Goal: Task Accomplishment & Management: Manage account settings

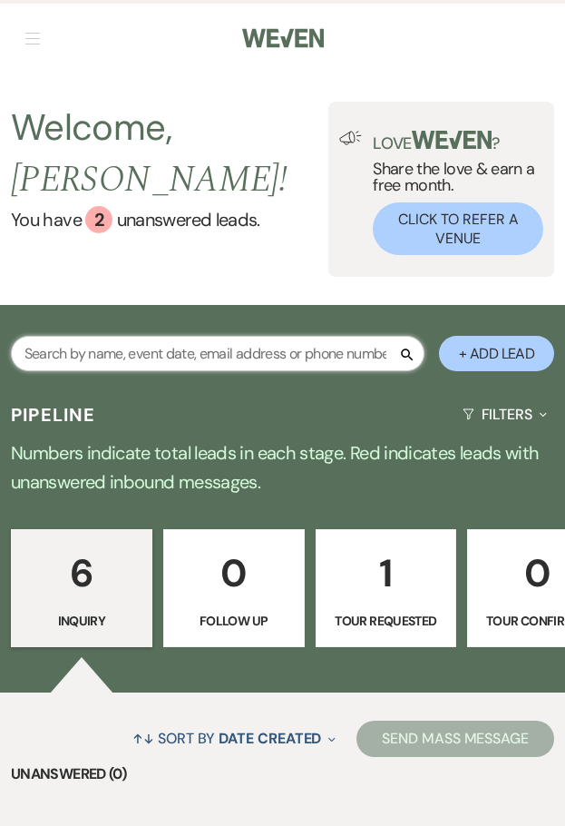
click at [150, 336] on input "text" at bounding box center [218, 353] width 414 height 35
type input "gendle"
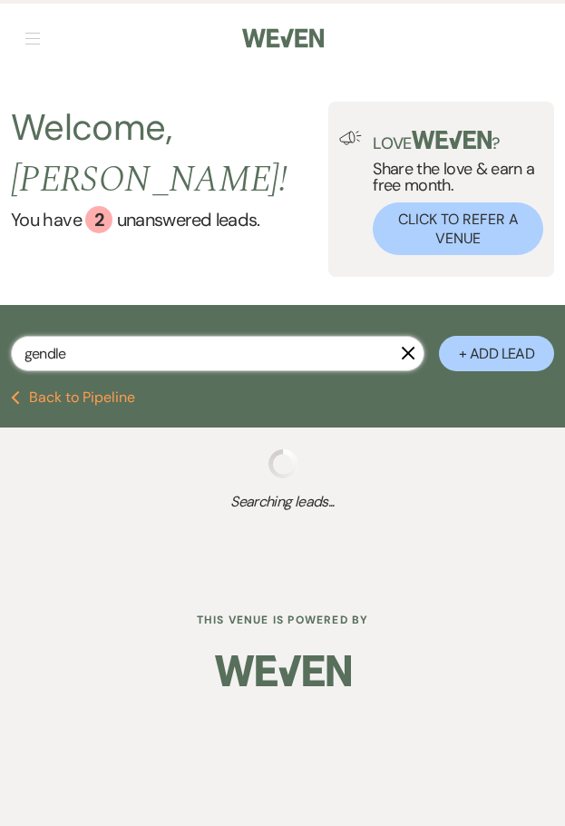
select select "8"
select select "4"
select select "8"
select select "11"
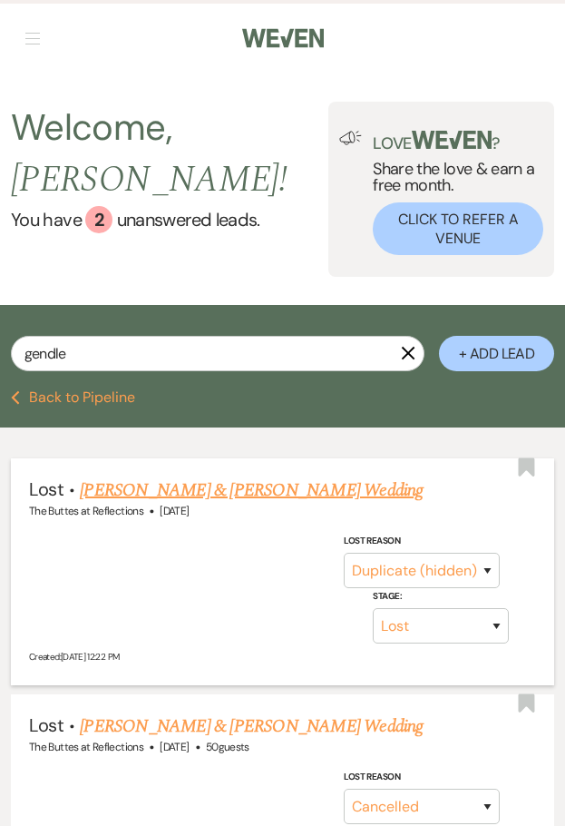
click at [158, 476] on link "[PERSON_NAME] & [PERSON_NAME] Wedding" at bounding box center [251, 489] width 343 height 27
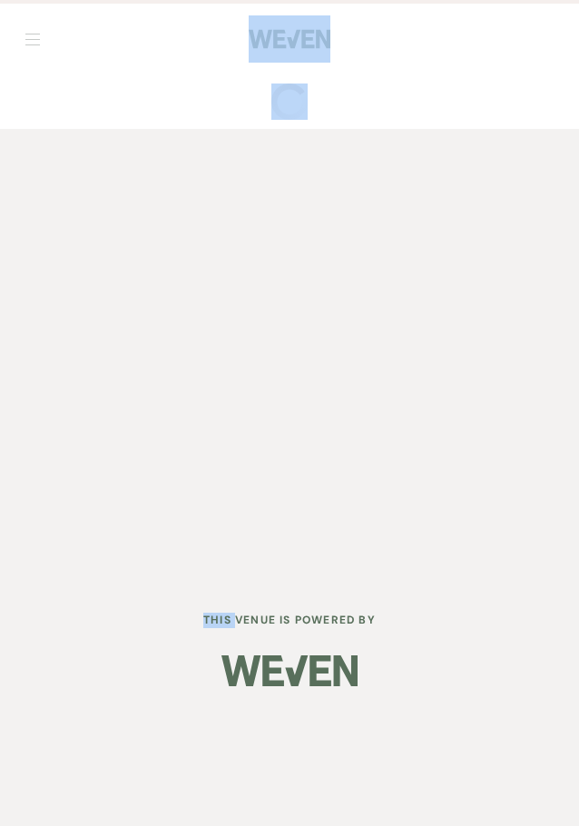
click at [158, 472] on div "Dashboard Manage Venues Expand The Buttes at Reflections Bookings To Do Analyti…" at bounding box center [289, 289] width 579 height 578
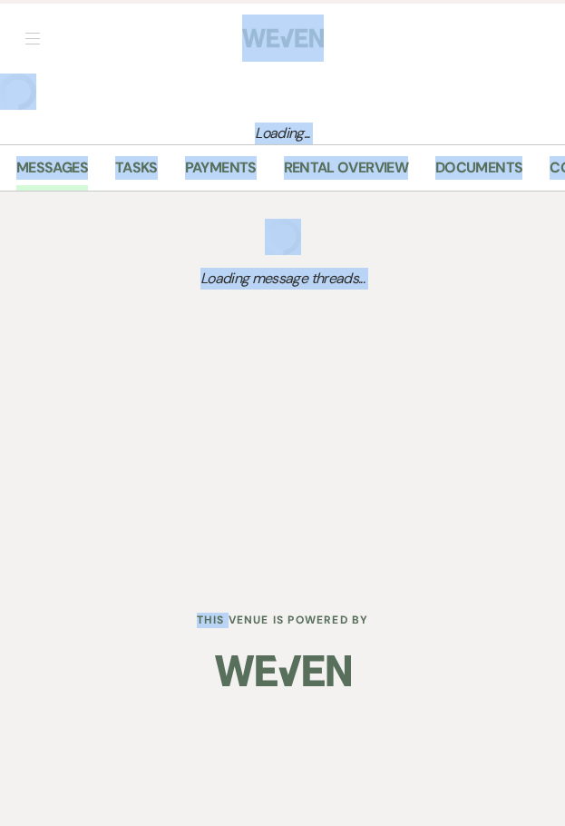
select select "8"
select select "4"
select select "2"
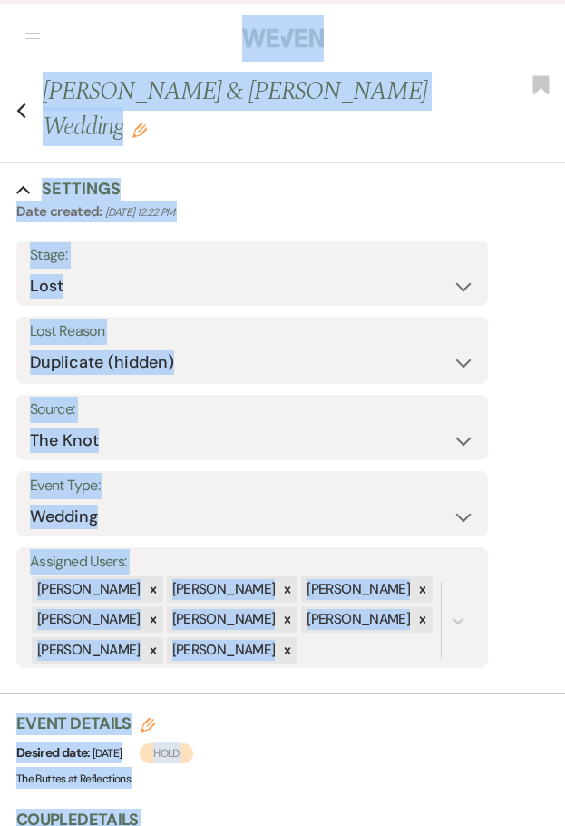
click at [260, 191] on div "Collapse Settings" at bounding box center [282, 189] width 565 height 23
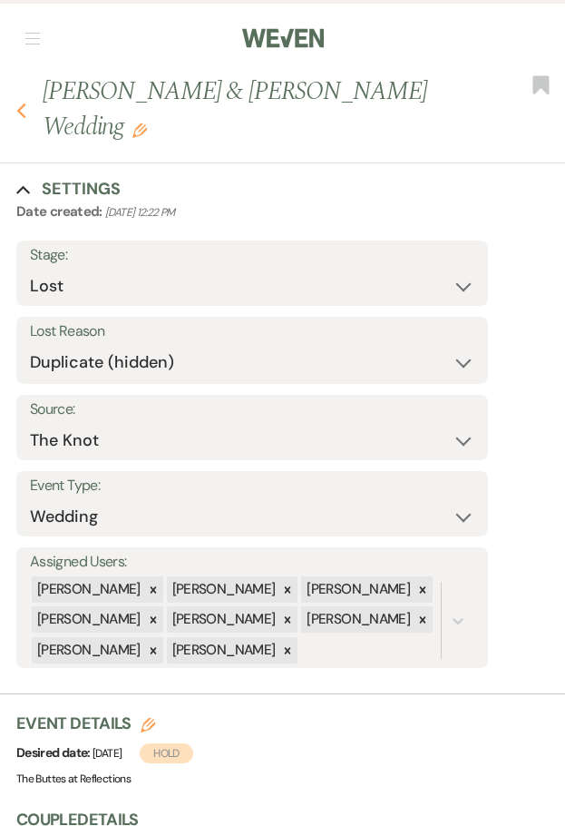
click at [25, 110] on icon "Previous" at bounding box center [21, 111] width 10 height 16
select select "8"
select select "4"
select select "8"
select select "11"
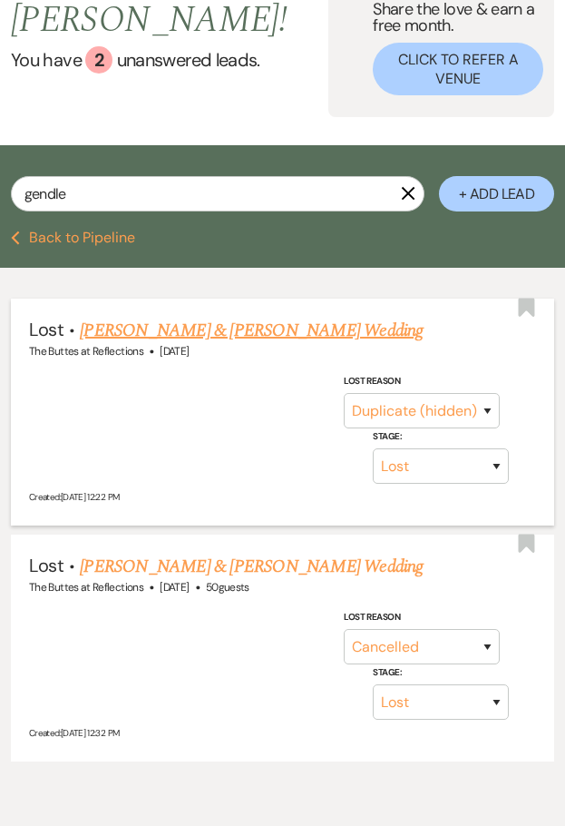
scroll to position [240, 0]
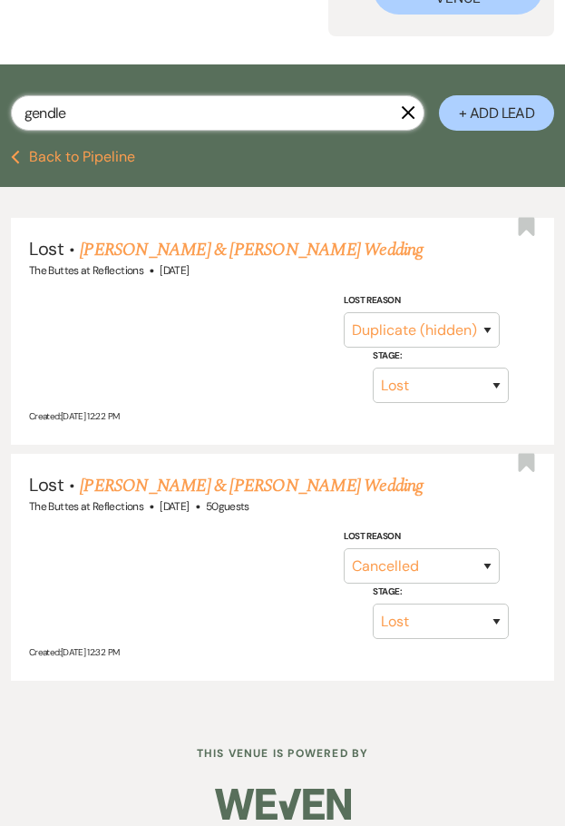
drag, startPoint x: 142, startPoint y: 94, endPoint x: 8, endPoint y: 107, distance: 134.0
click at [8, 107] on div "gendle X + Add Lead" at bounding box center [282, 109] width 565 height 72
type input "[PERSON_NAME]"
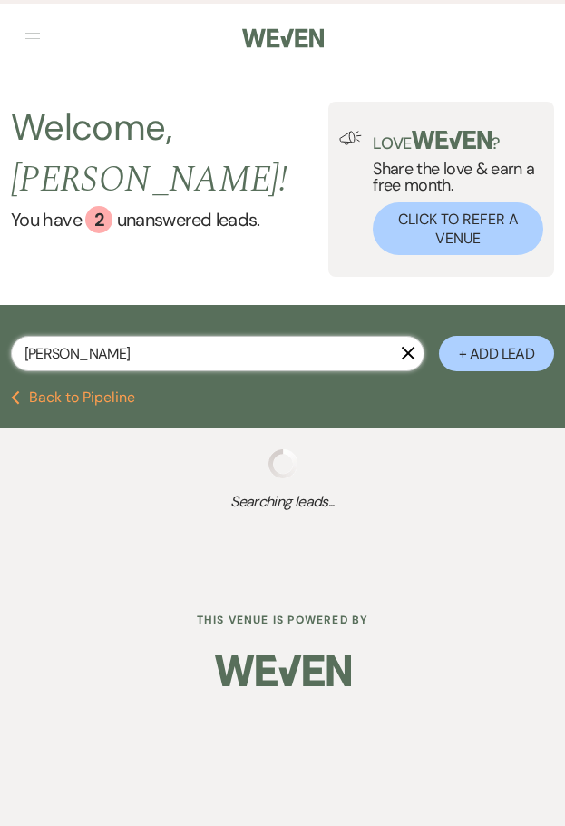
select select "6"
select select "8"
select select "5"
select select "8"
select select "5"
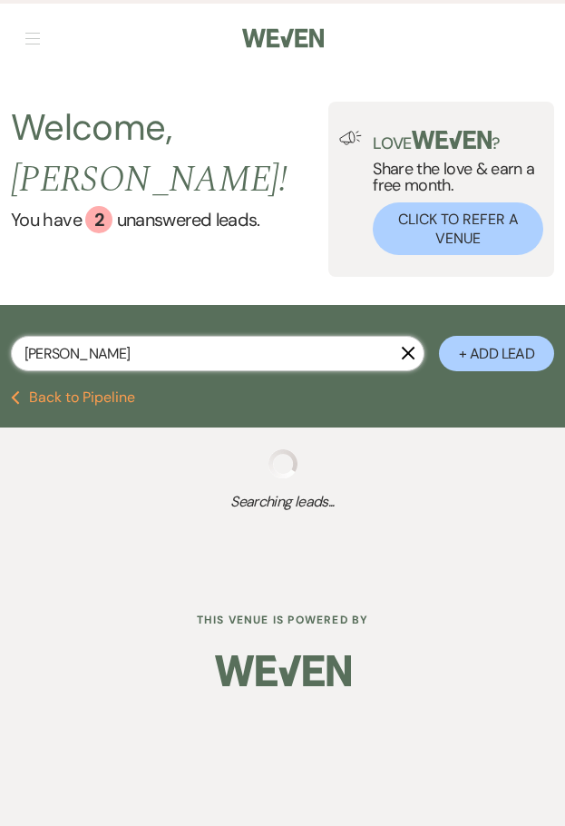
select select "8"
select select "11"
select select "8"
select select "5"
select select "8"
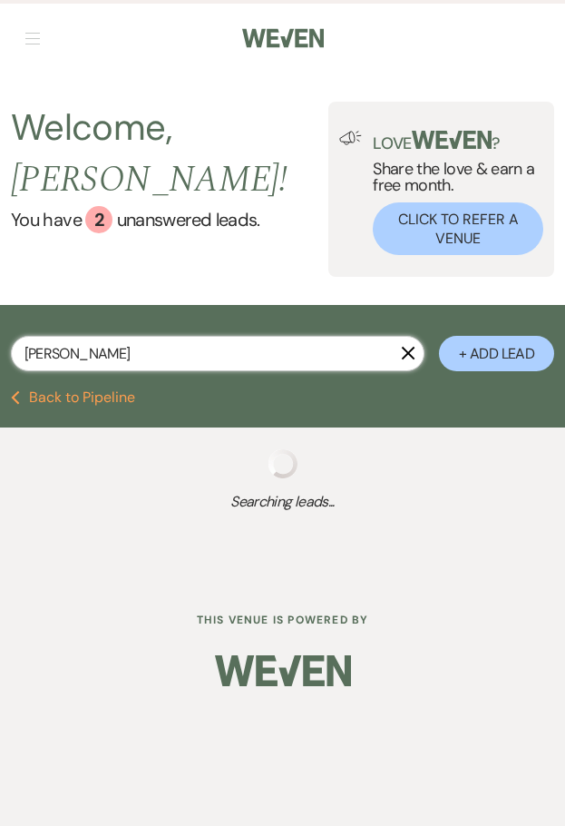
select select "4"
select select "8"
select select "5"
select select "8"
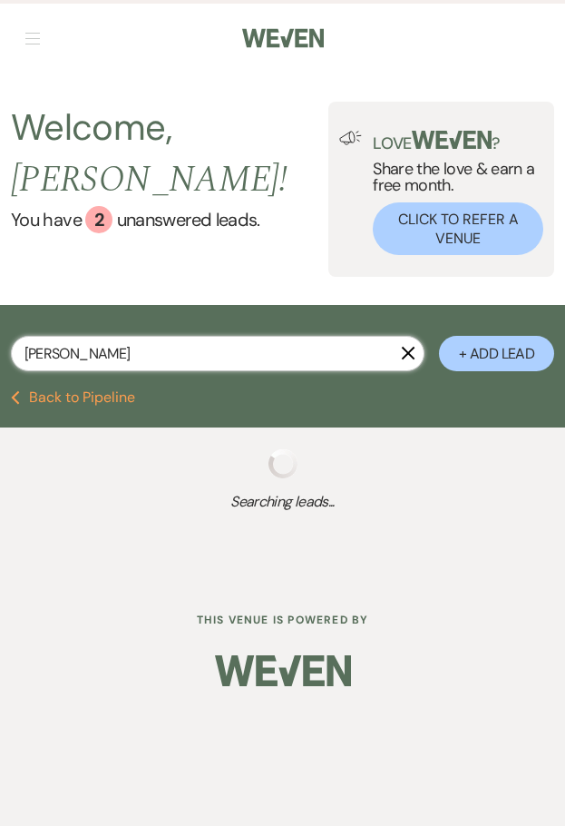
select select "8"
select select "5"
select select "8"
select select "5"
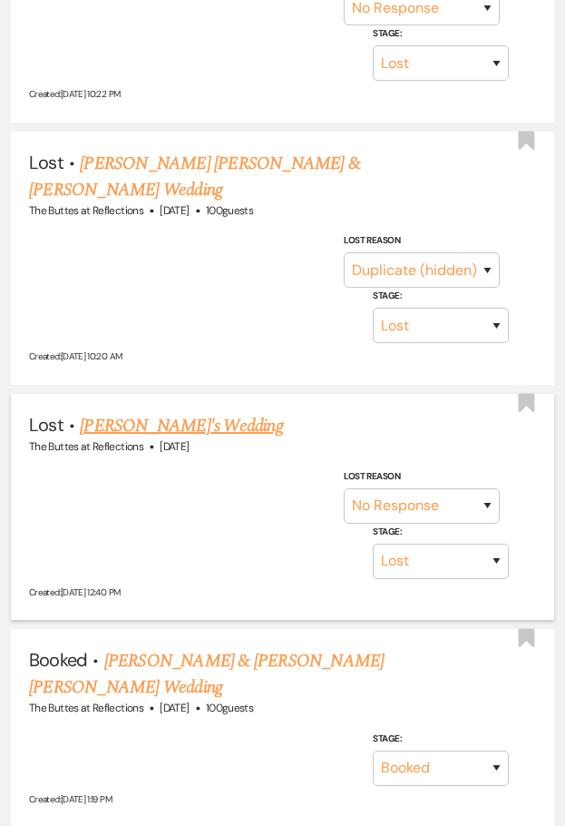
scroll to position [1724, 0]
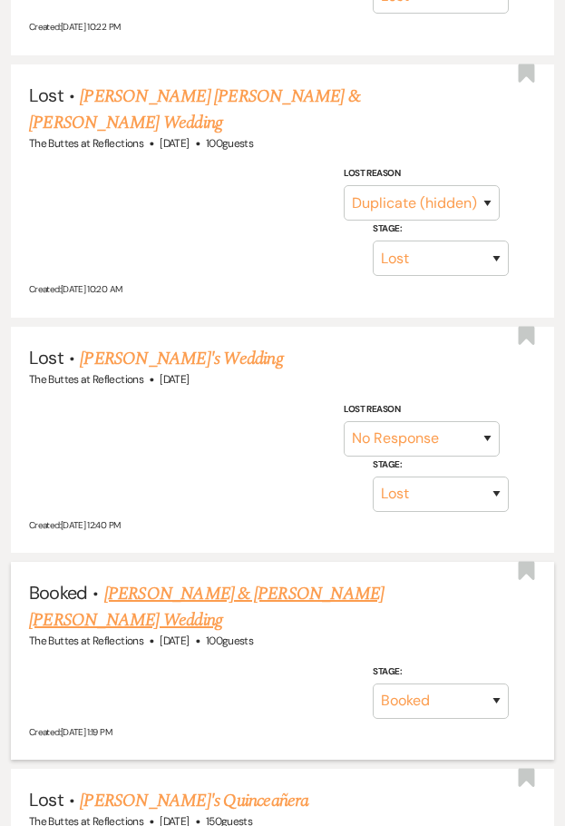
click at [171, 580] on link "[PERSON_NAME] & [PERSON_NAME] [PERSON_NAME] Wedding" at bounding box center [206, 607] width 355 height 54
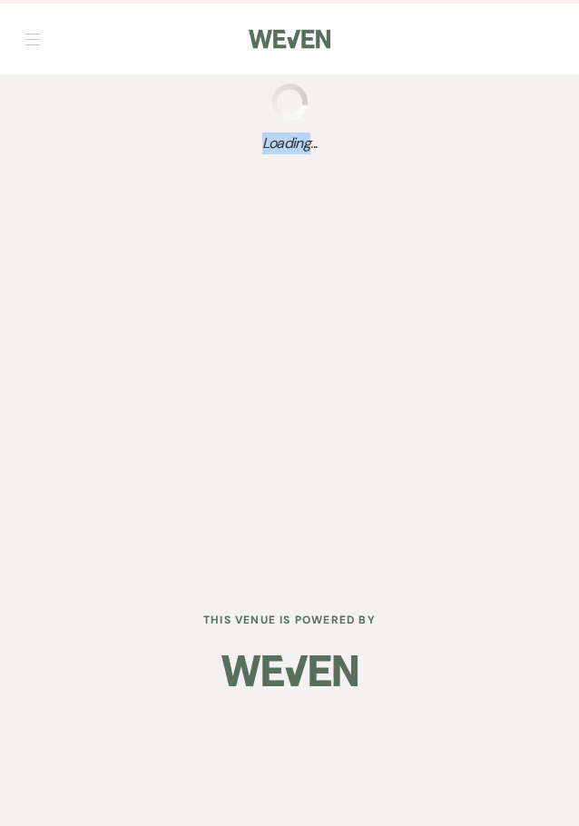
click at [171, 519] on div "Dashboard Manage Venues Expand The Buttes at Reflections Bookings To Do Analyti…" at bounding box center [289, 289] width 579 height 578
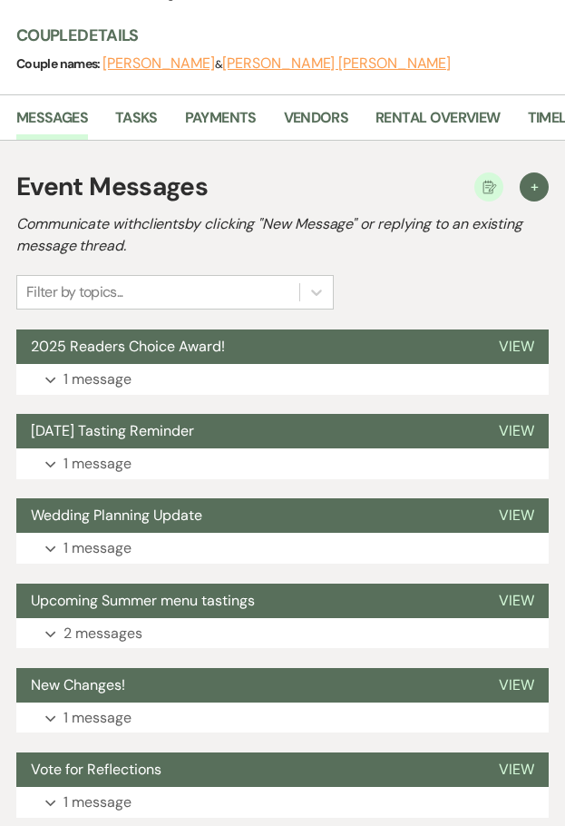
scroll to position [304, 0]
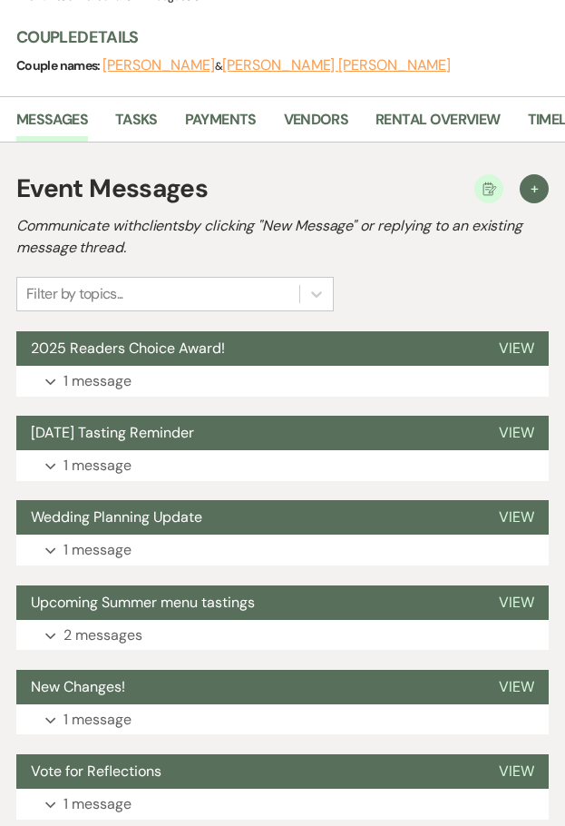
scroll to position [1724, 0]
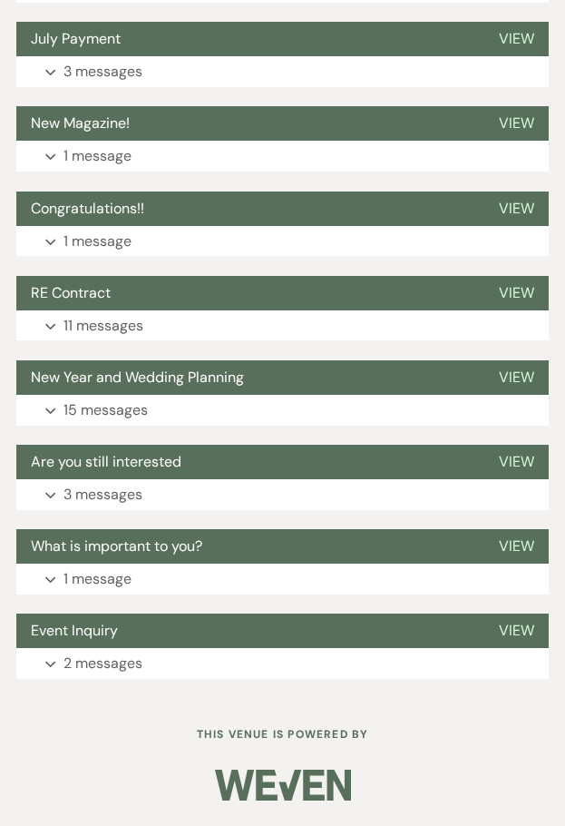
select select "6"
select select "8"
select select "5"
select select "8"
select select "5"
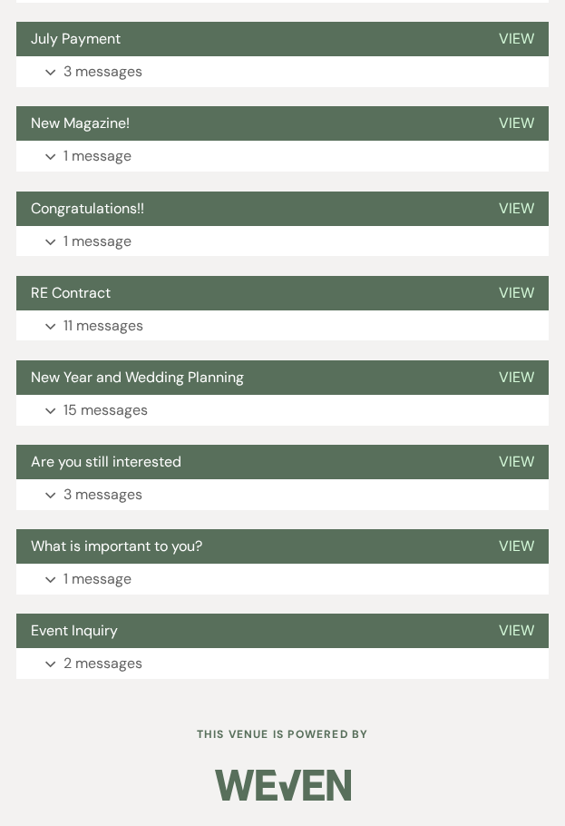
select select "8"
select select "11"
select select "8"
select select "5"
select select "8"
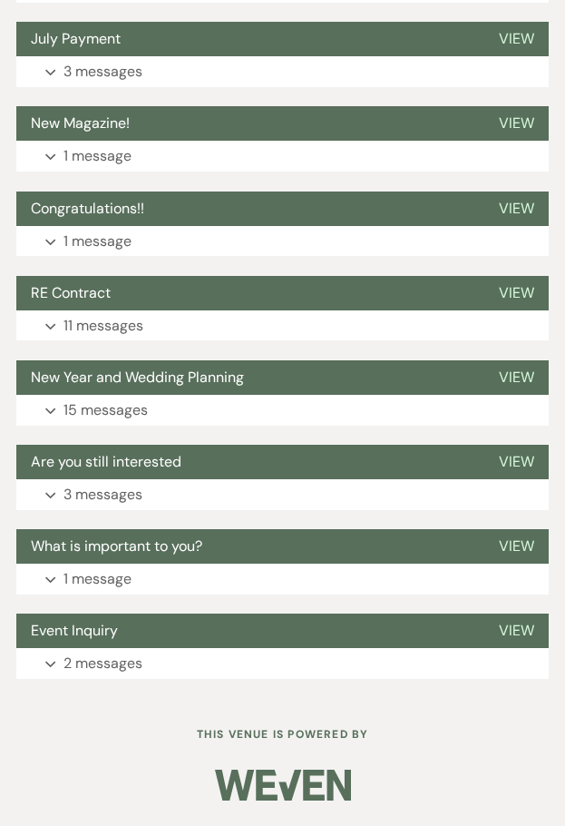
select select "4"
select select "8"
select select "5"
select select "8"
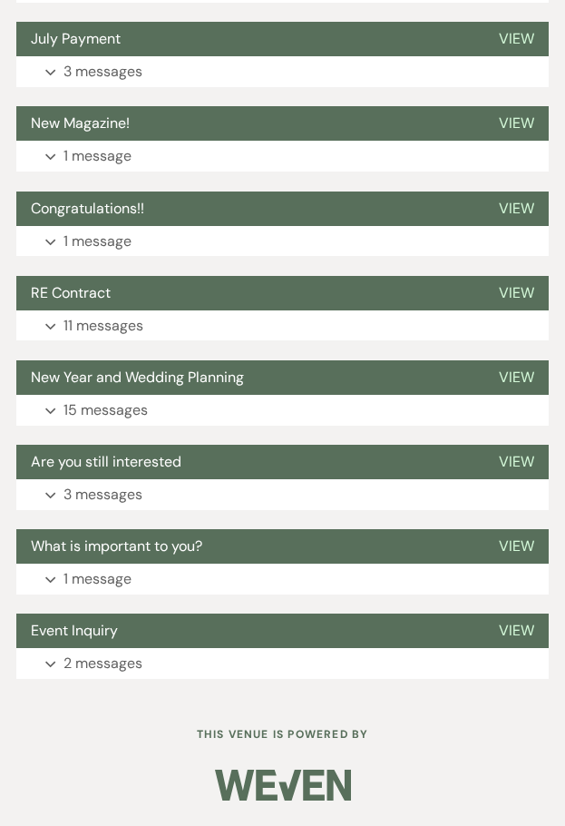
select select "8"
select select "5"
select select "8"
select select "5"
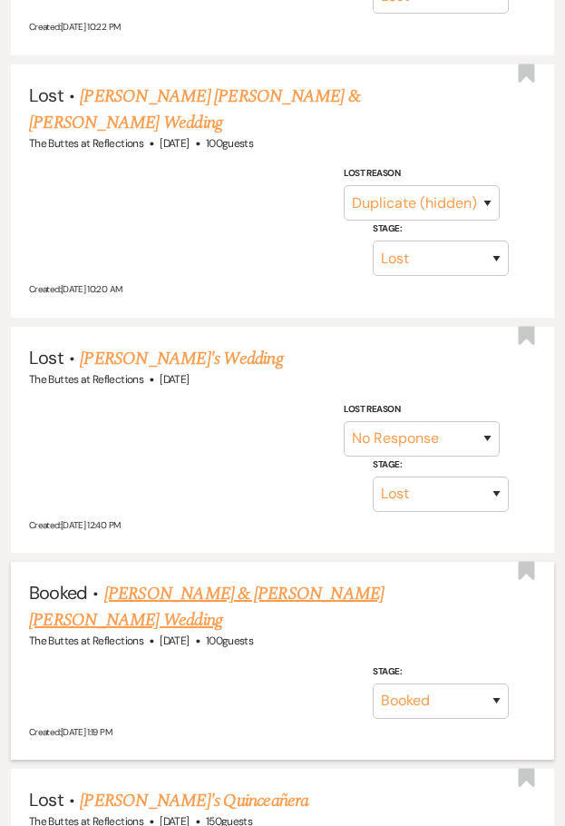
click at [245, 580] on link "[PERSON_NAME] & [PERSON_NAME] [PERSON_NAME] Wedding" at bounding box center [206, 607] width 355 height 54
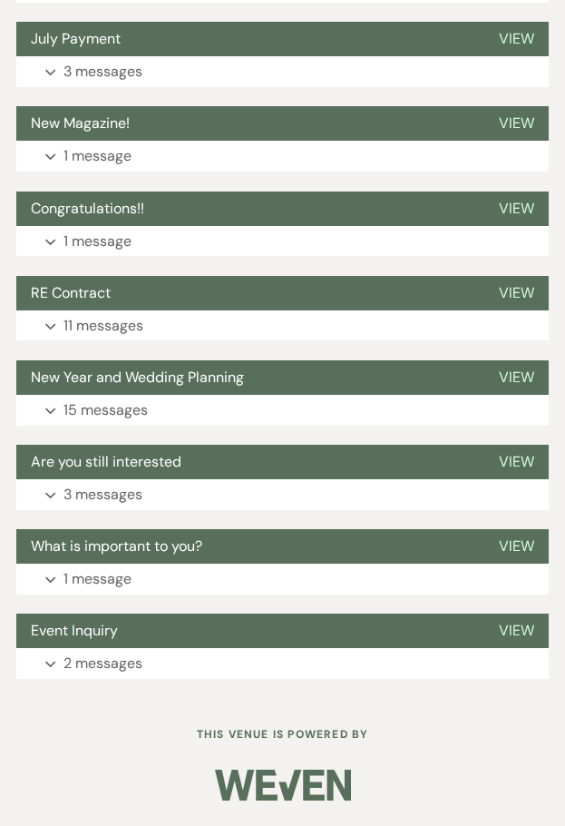
scroll to position [1120, 0]
click at [113, 318] on p "11 messages" at bounding box center [104, 326] width 80 height 24
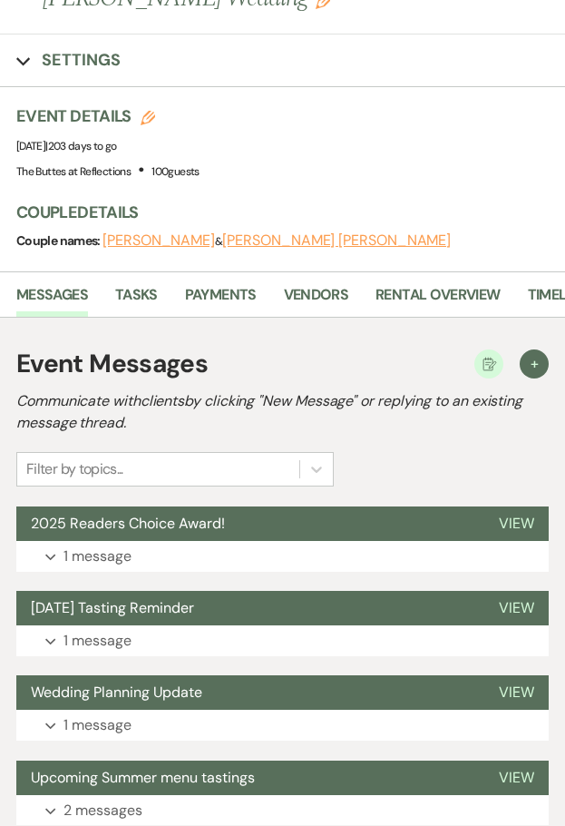
scroll to position [0, 0]
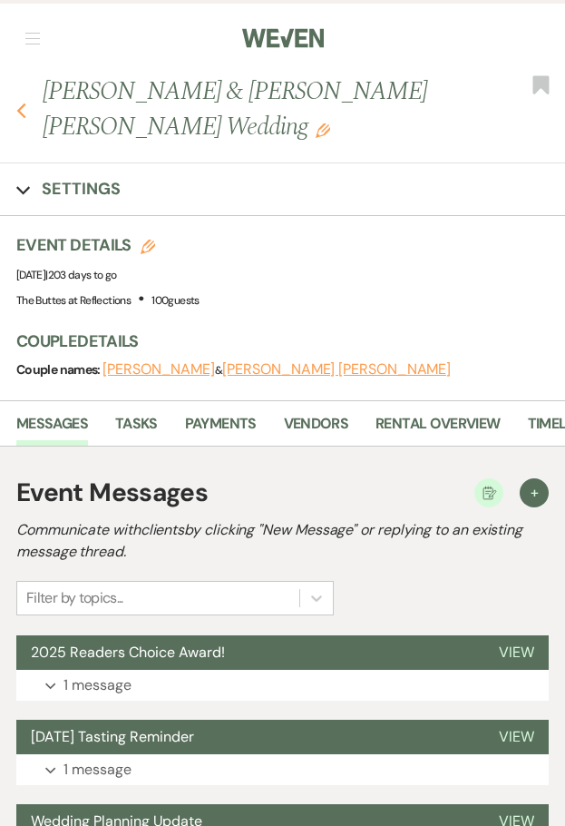
click at [25, 112] on icon "Previous" at bounding box center [21, 111] width 10 height 16
select select "6"
select select "8"
select select "5"
select select "8"
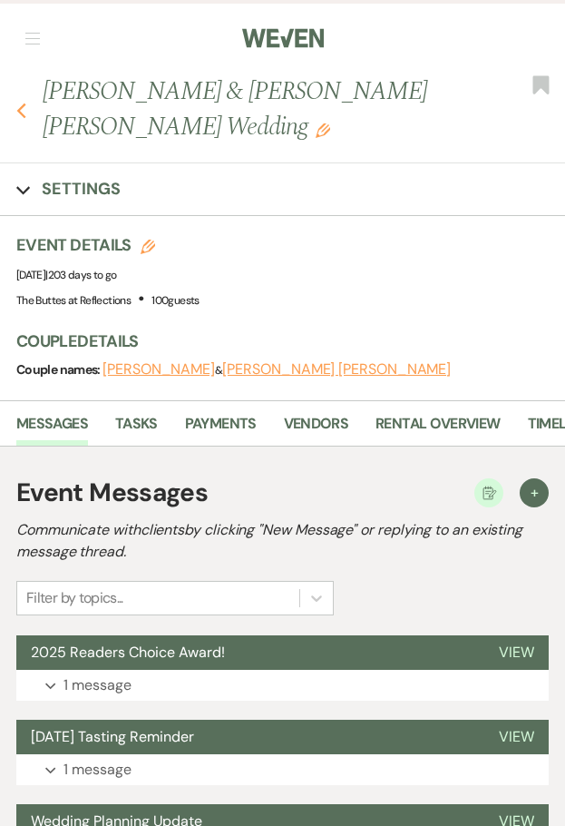
select select "5"
select select "8"
select select "11"
select select "8"
select select "5"
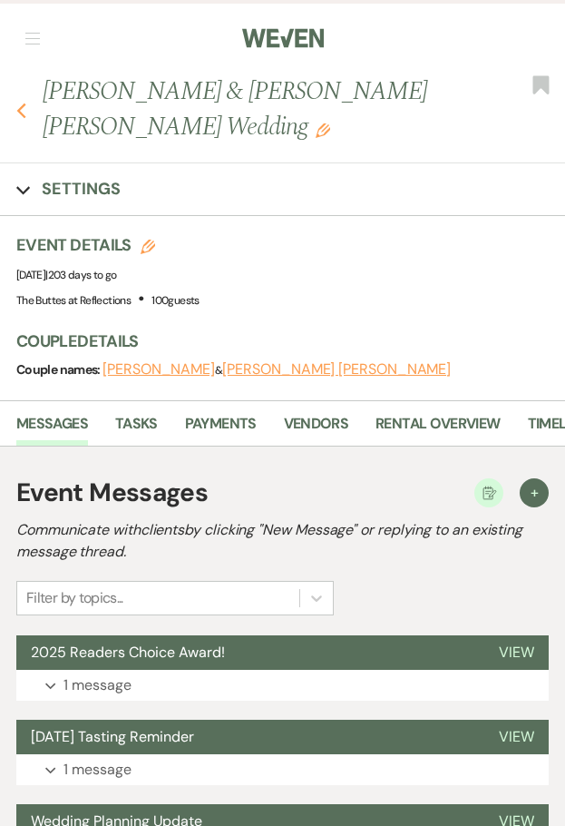
select select "8"
select select "4"
select select "8"
select select "5"
select select "8"
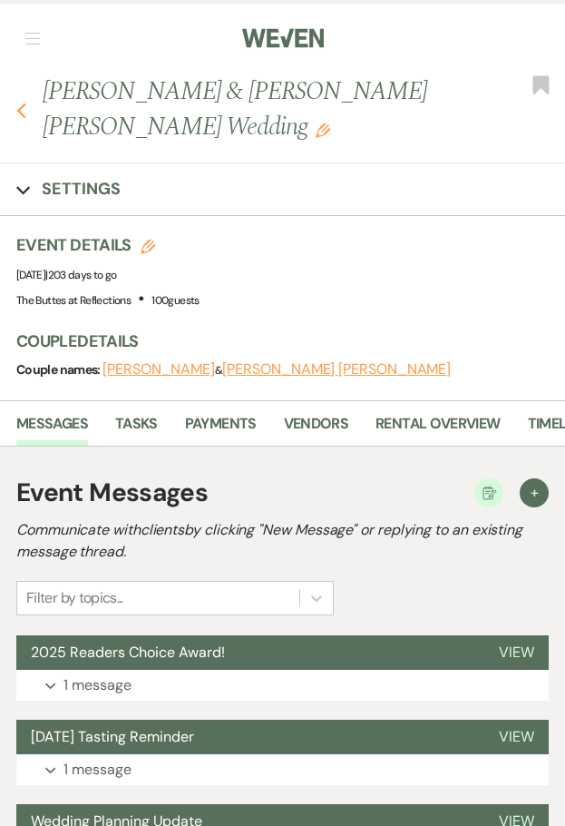
select select "8"
select select "5"
select select "8"
select select "5"
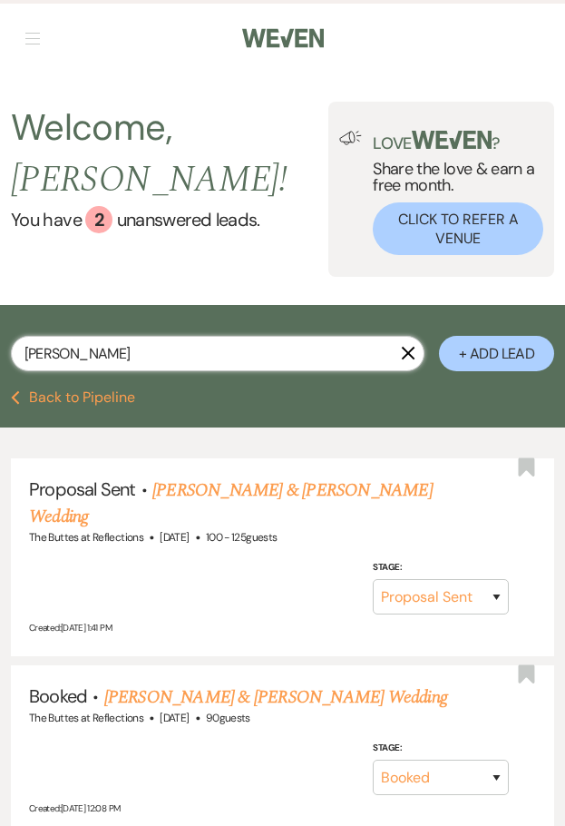
drag, startPoint x: 62, startPoint y: 334, endPoint x: -16, endPoint y: 336, distance: 78.0
type input "[PERSON_NAME]"
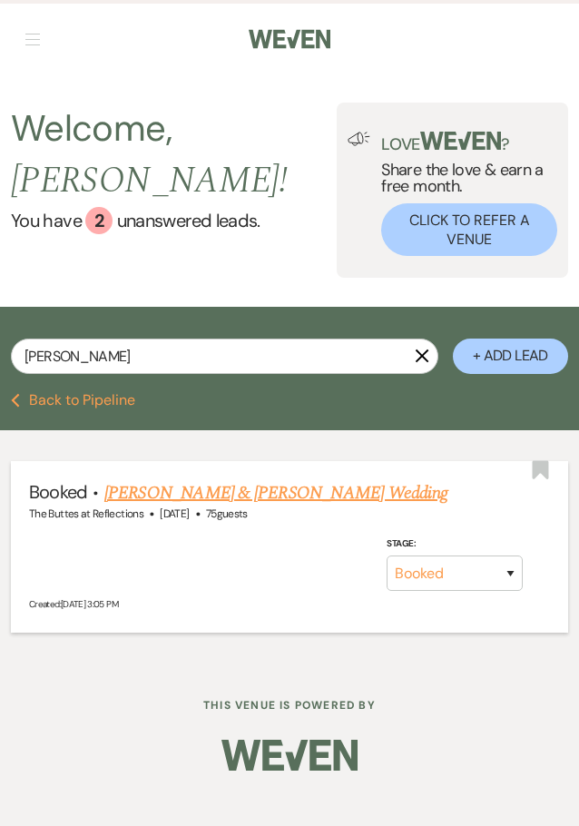
click at [214, 479] on link "[PERSON_NAME] & [PERSON_NAME] Wedding" at bounding box center [275, 492] width 343 height 27
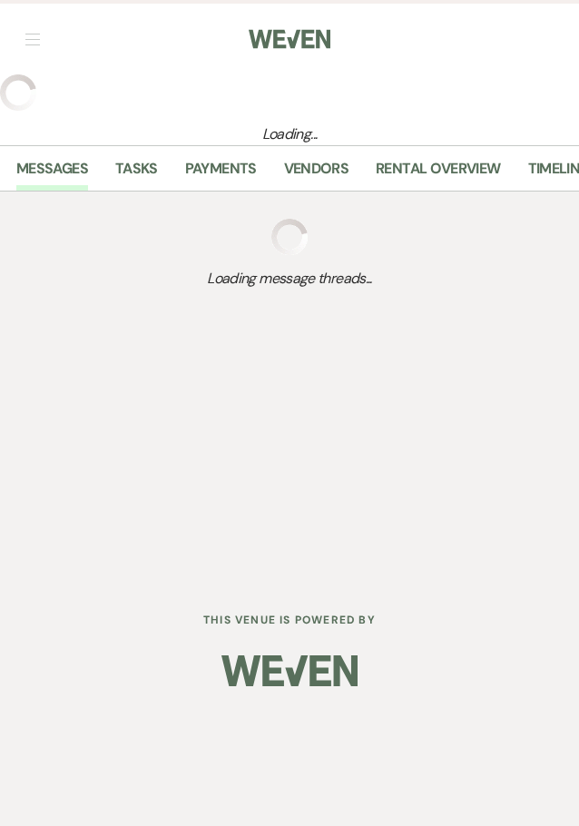
click at [214, 472] on div "Dashboard Manage Venues Expand The Buttes at Reflections Bookings To Do Analyti…" at bounding box center [289, 289] width 579 height 578
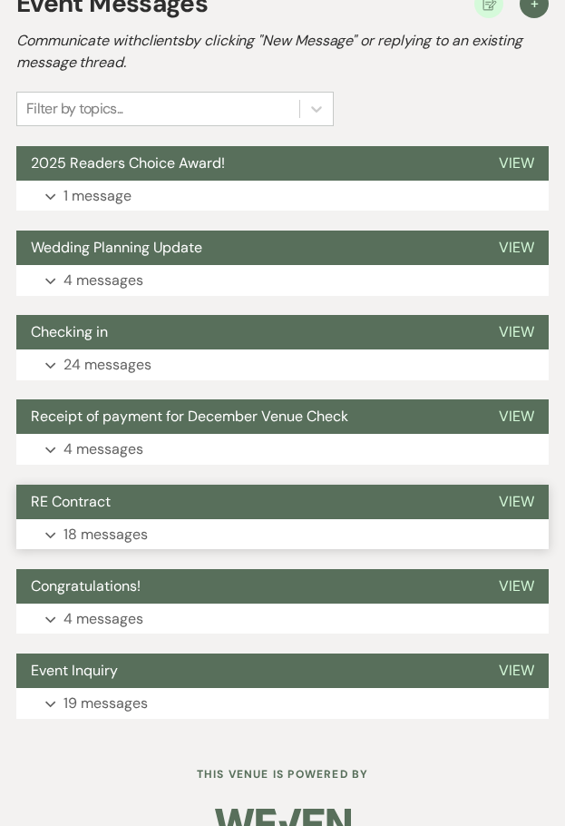
scroll to position [548, 0]
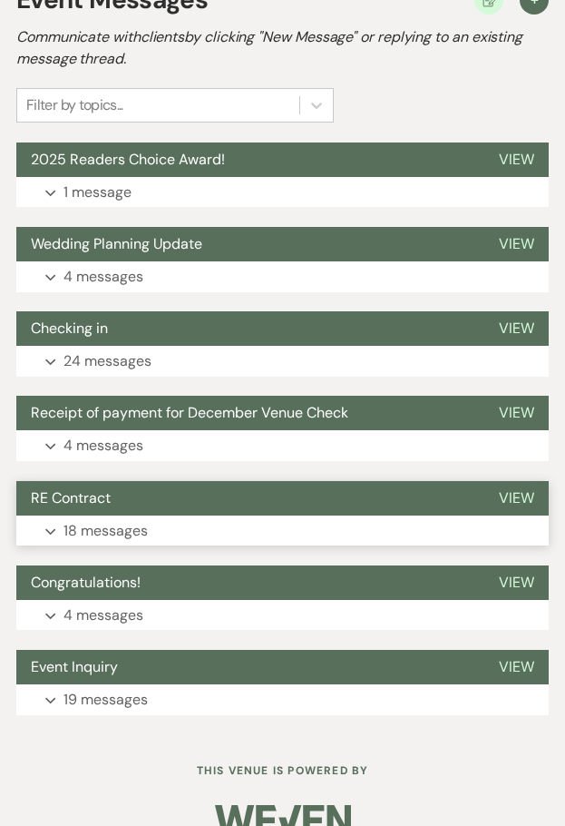
click at [100, 519] on p "18 messages" at bounding box center [106, 531] width 84 height 24
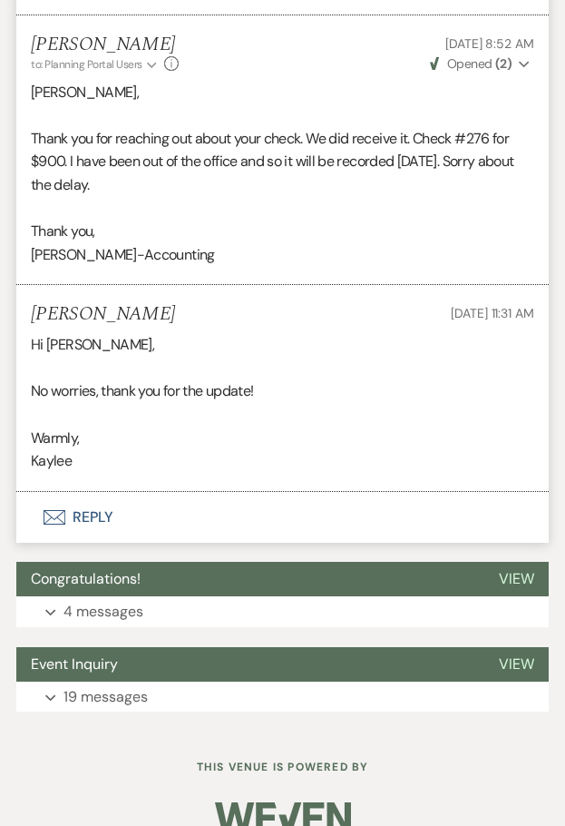
scroll to position [7467, 0]
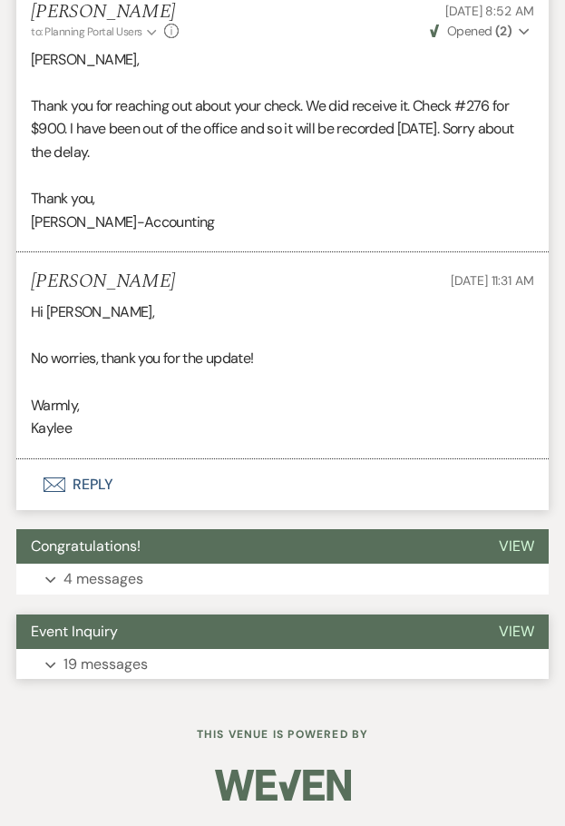
click at [101, 655] on p "19 messages" at bounding box center [106, 664] width 84 height 24
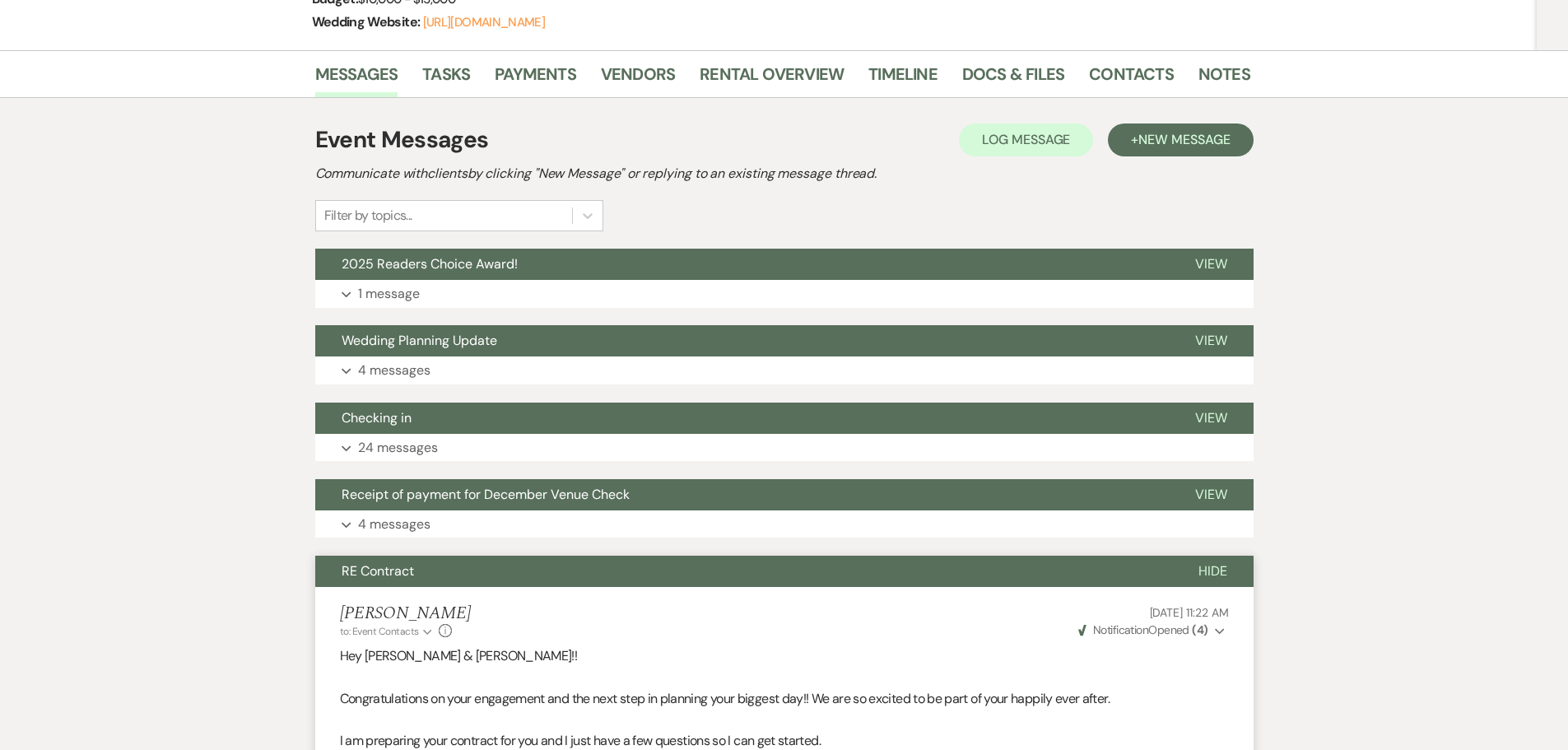
scroll to position [0, 0]
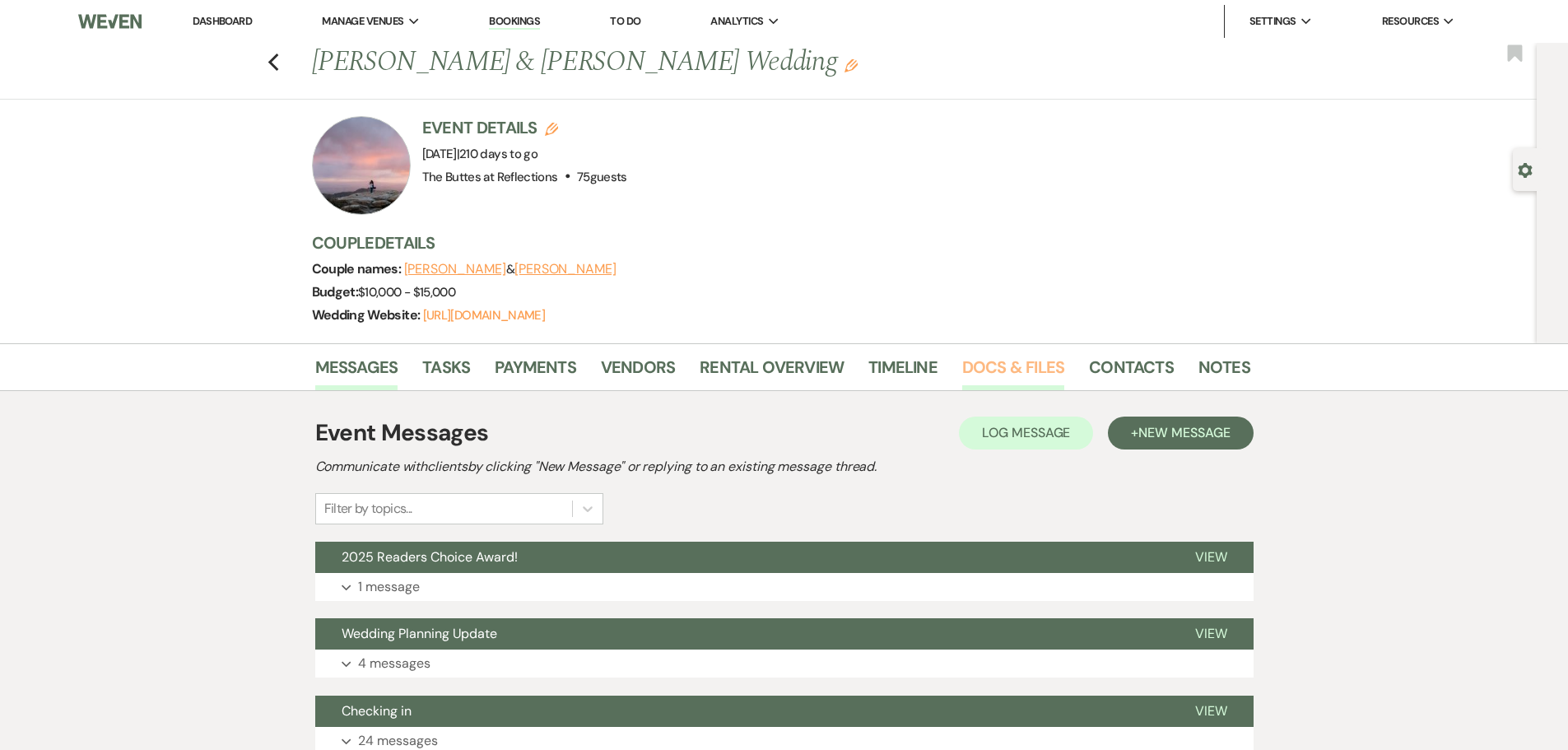
click at [512, 362] on link "Docs & Files" at bounding box center [1014, 372] width 102 height 36
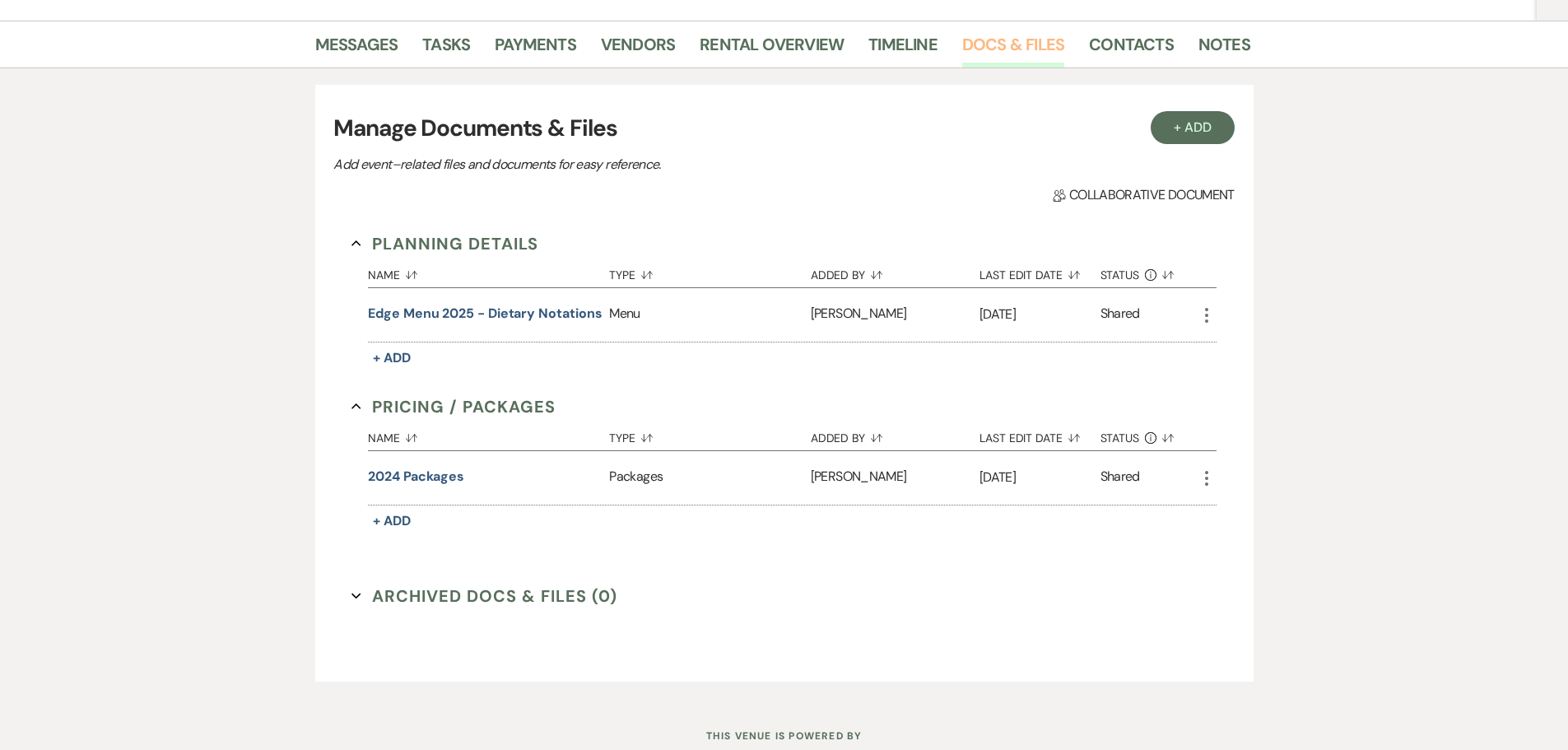
scroll to position [377, 0]
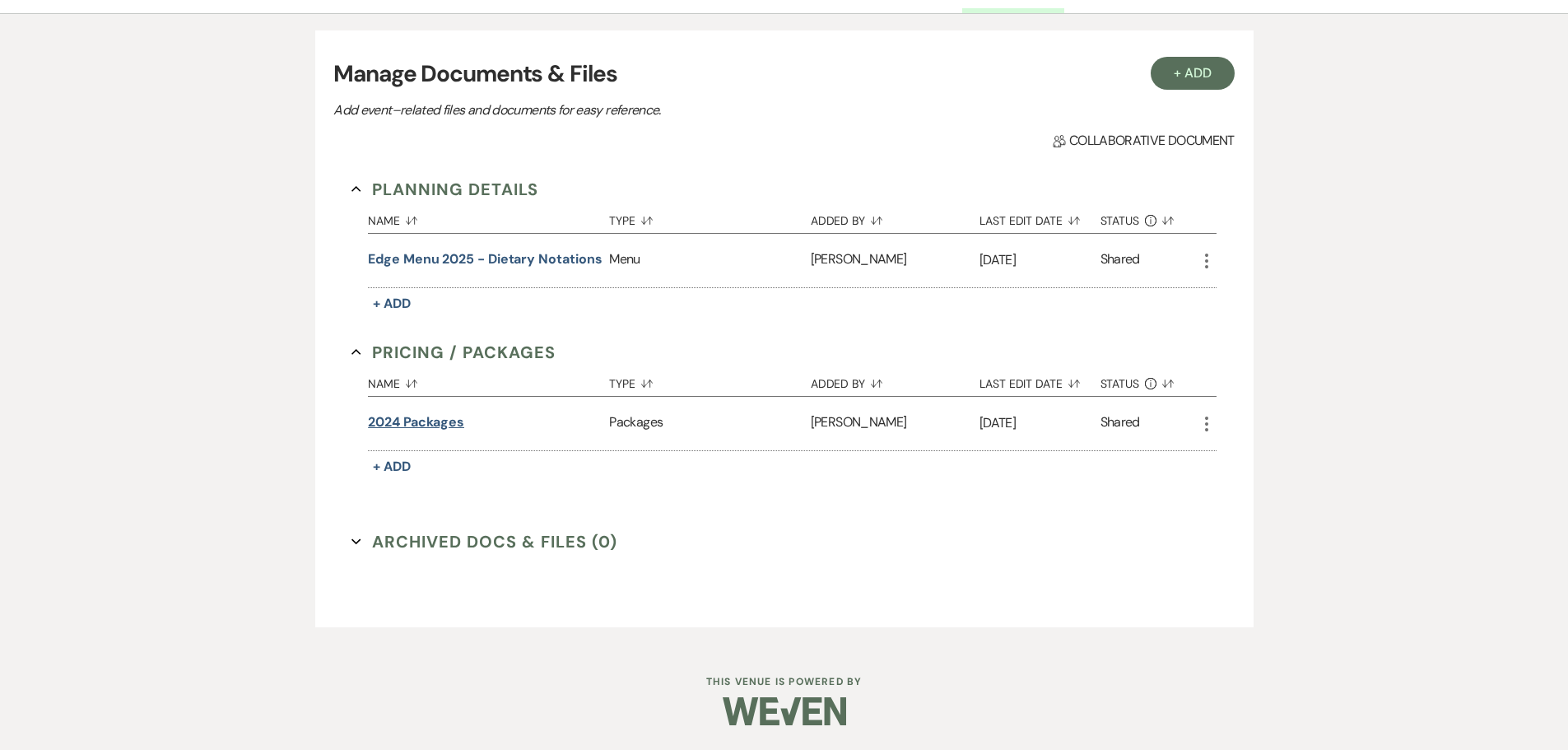
click at [406, 421] on button "2024 packages" at bounding box center [416, 423] width 96 height 20
click at [406, 421] on button "2024 packages" at bounding box center [423, 423] width 96 height 20
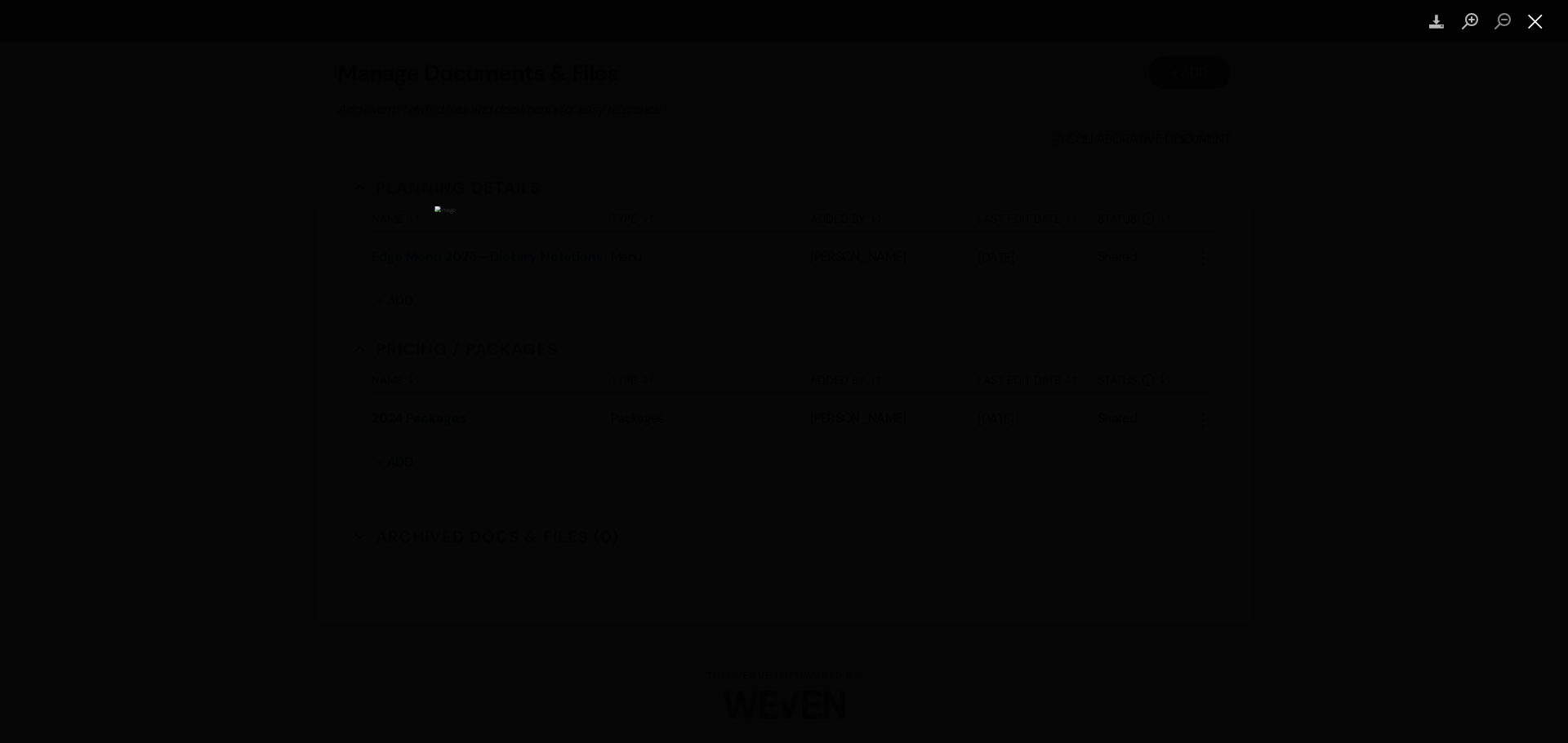
click at [508, 21] on button "Close lightbox" at bounding box center [1535, 22] width 32 height 29
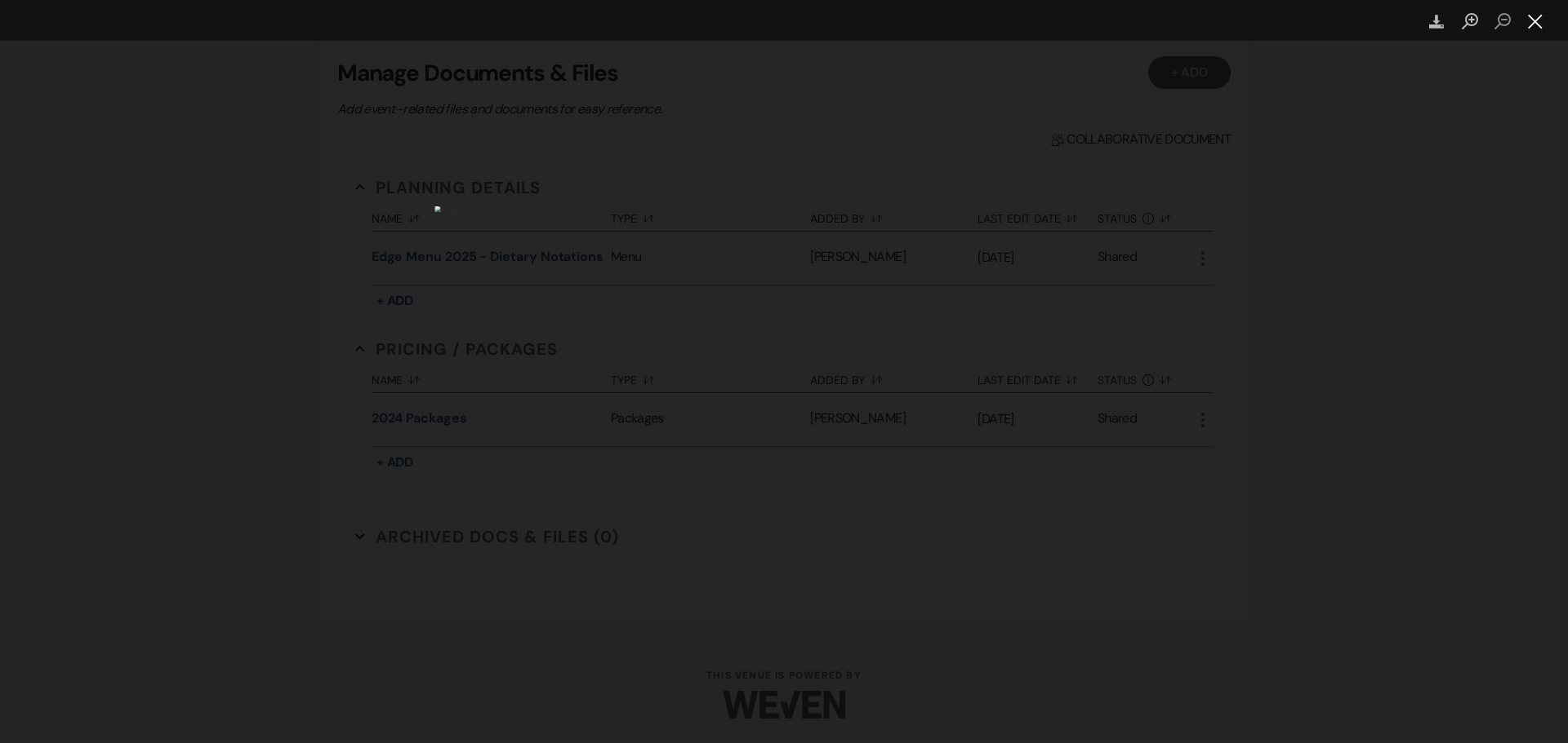
click at [508, 17] on button "Close lightbox" at bounding box center [1535, 22] width 32 height 29
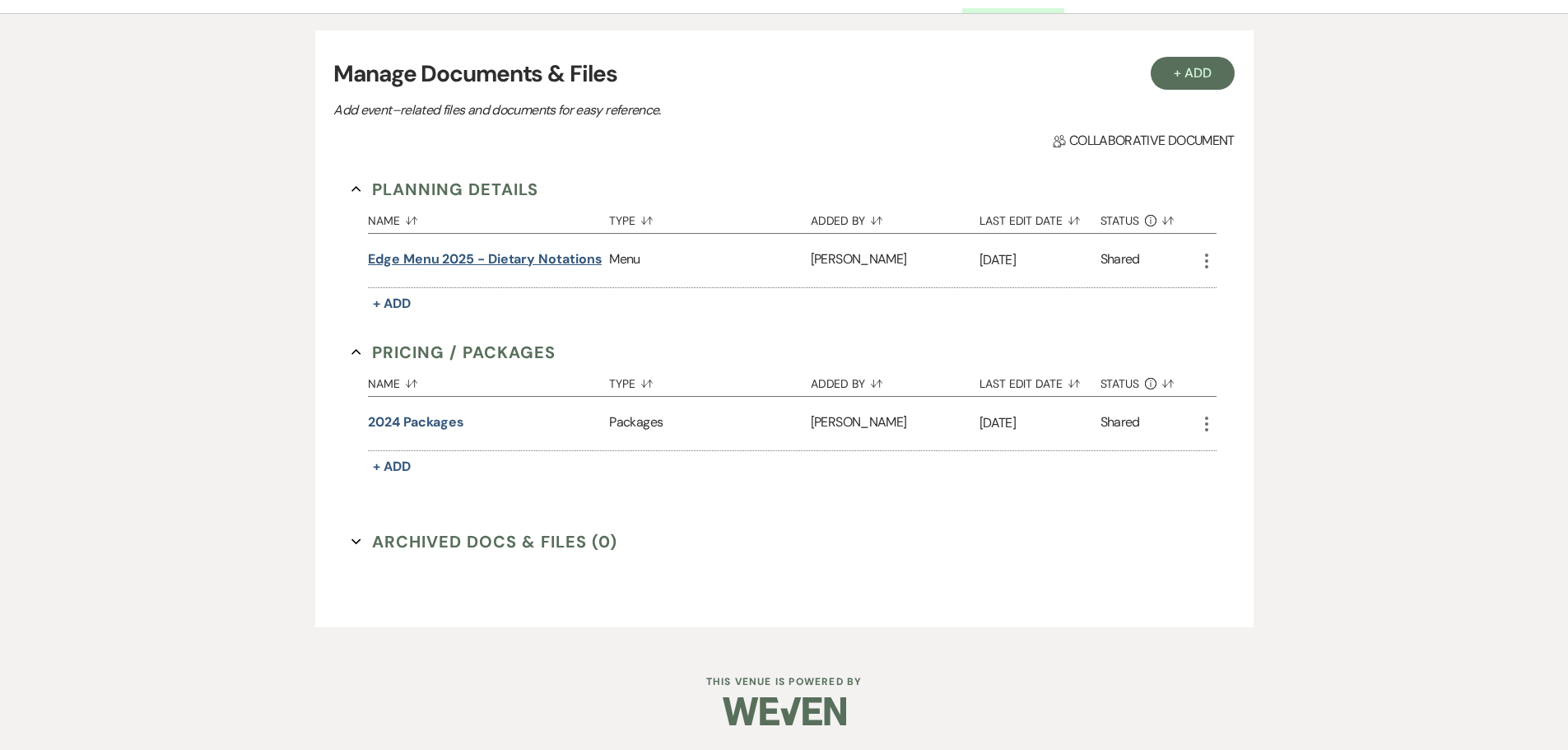
click at [480, 258] on button "Edge Menu 2025 - Dietary Notations" at bounding box center [485, 260] width 234 height 20
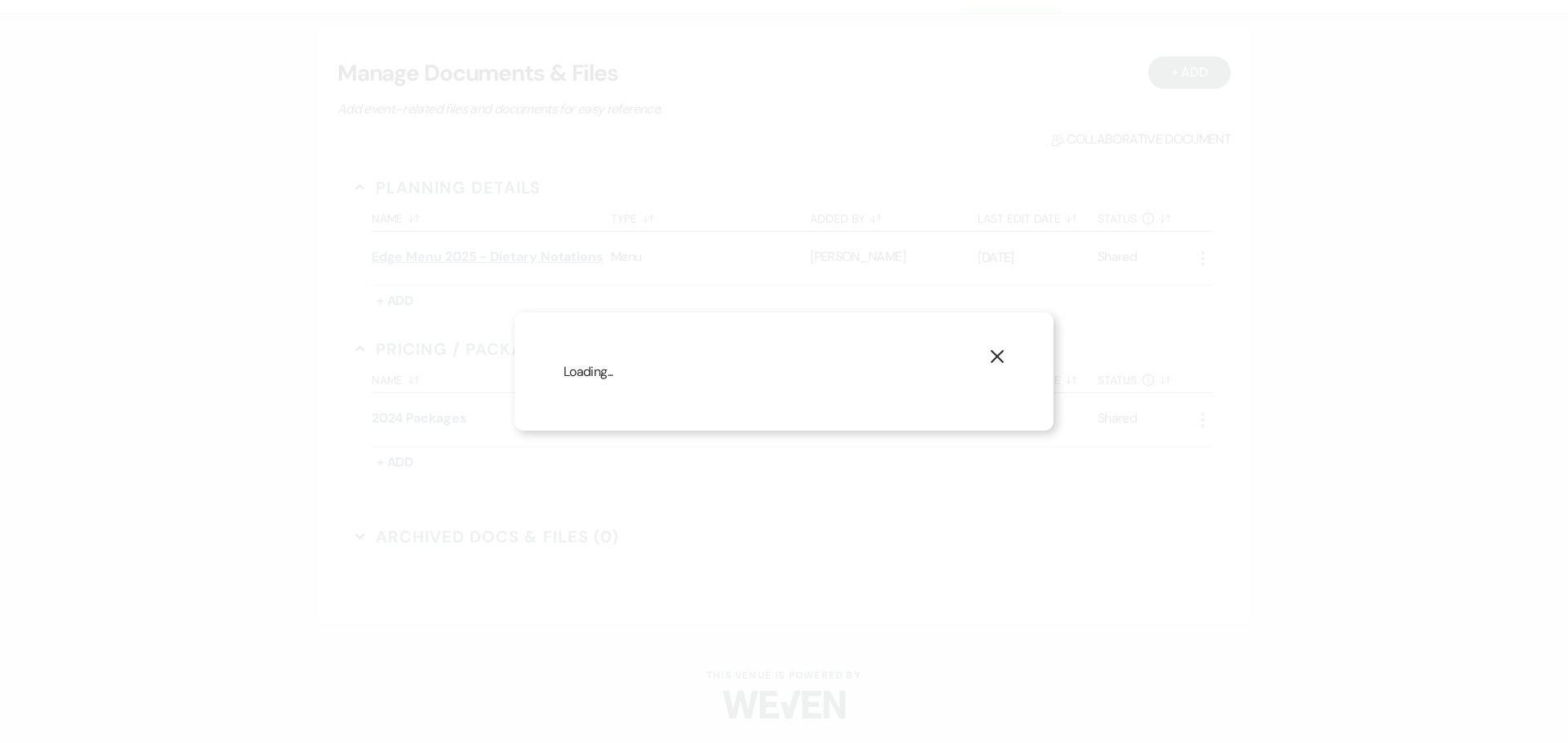
click at [476, 255] on div "X Loading..." at bounding box center [784, 372] width 1568 height 743
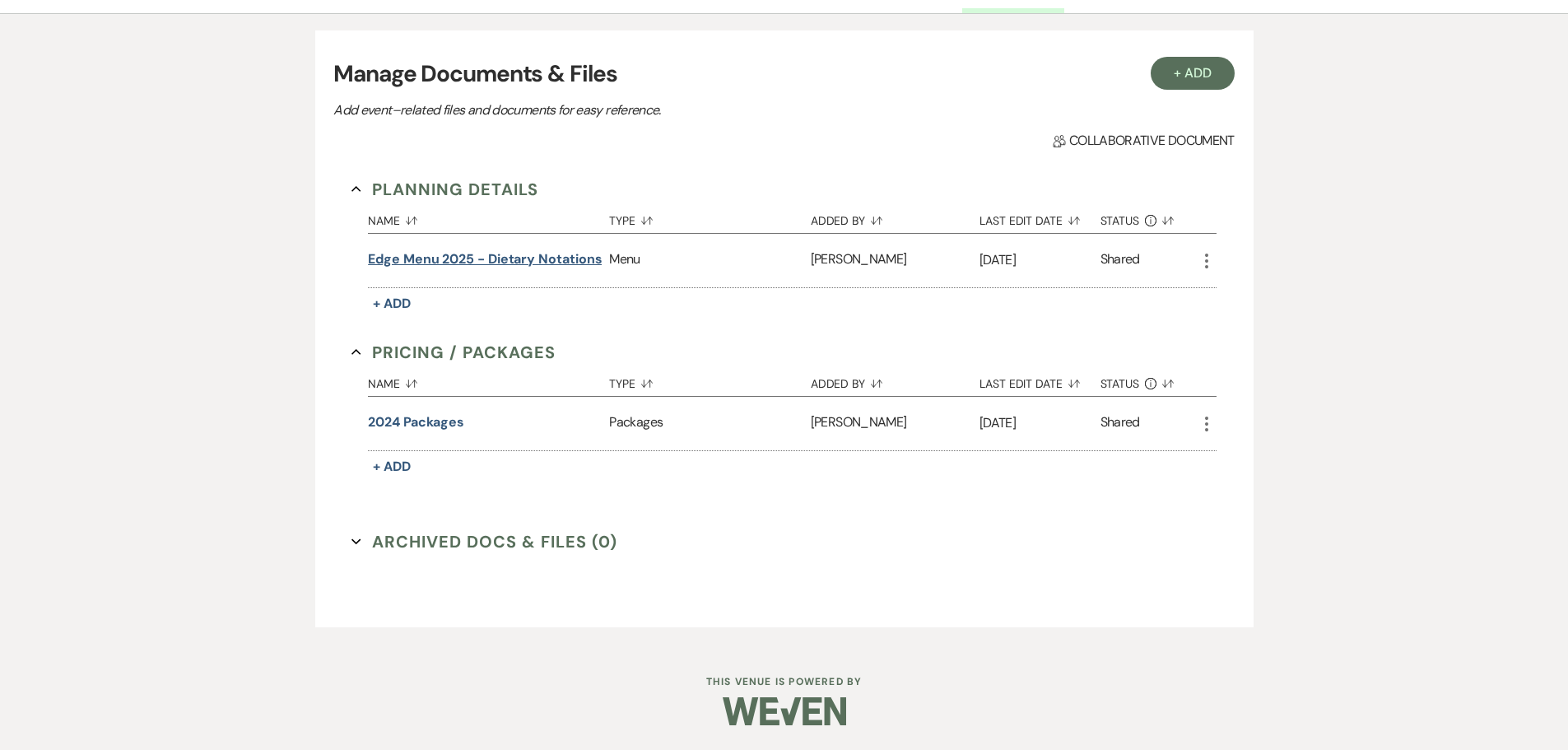
click at [512, 258] on button "Edge Menu 2025 - Dietary Notations" at bounding box center [485, 260] width 234 height 20
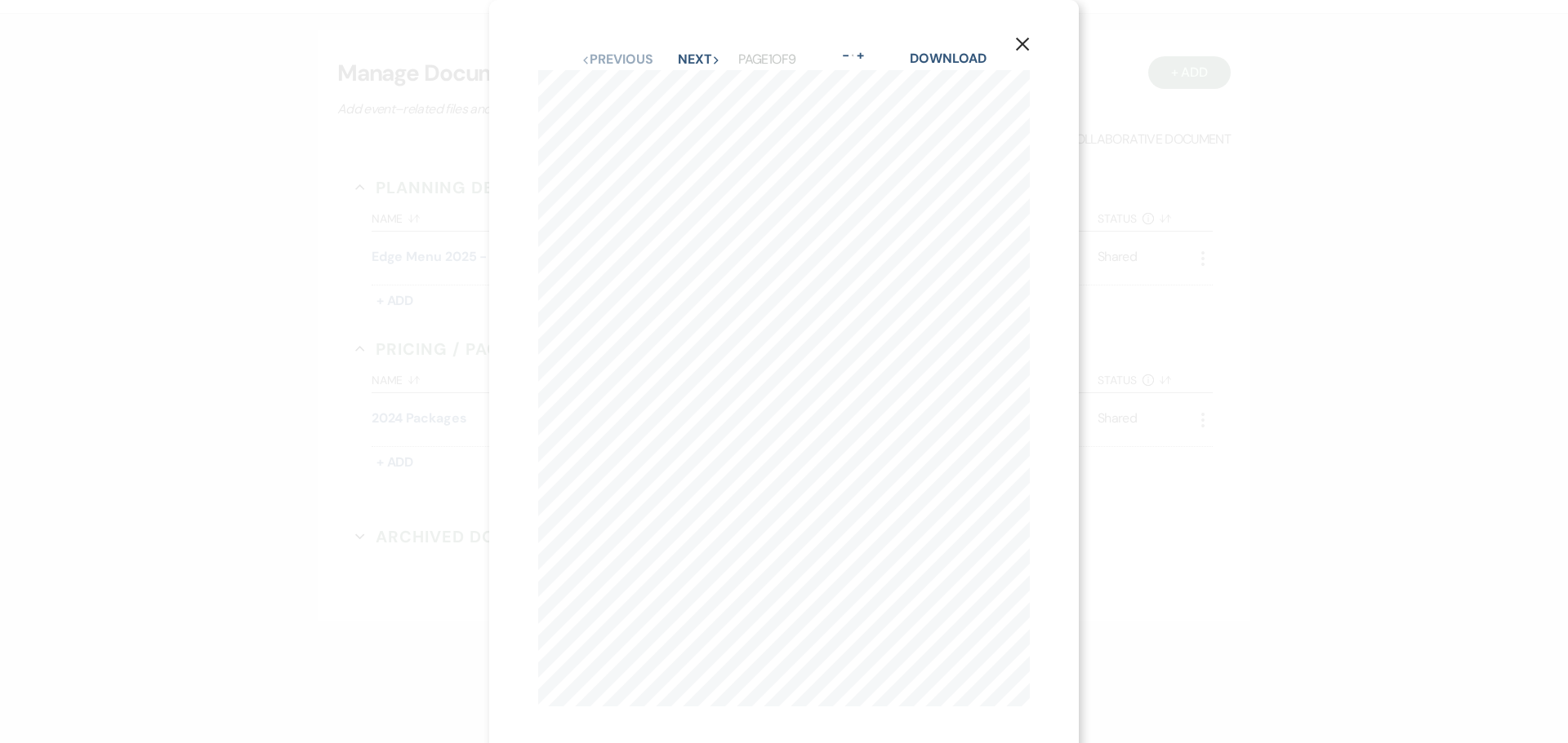
click at [508, 40] on icon "X" at bounding box center [1023, 44] width 14 height 14
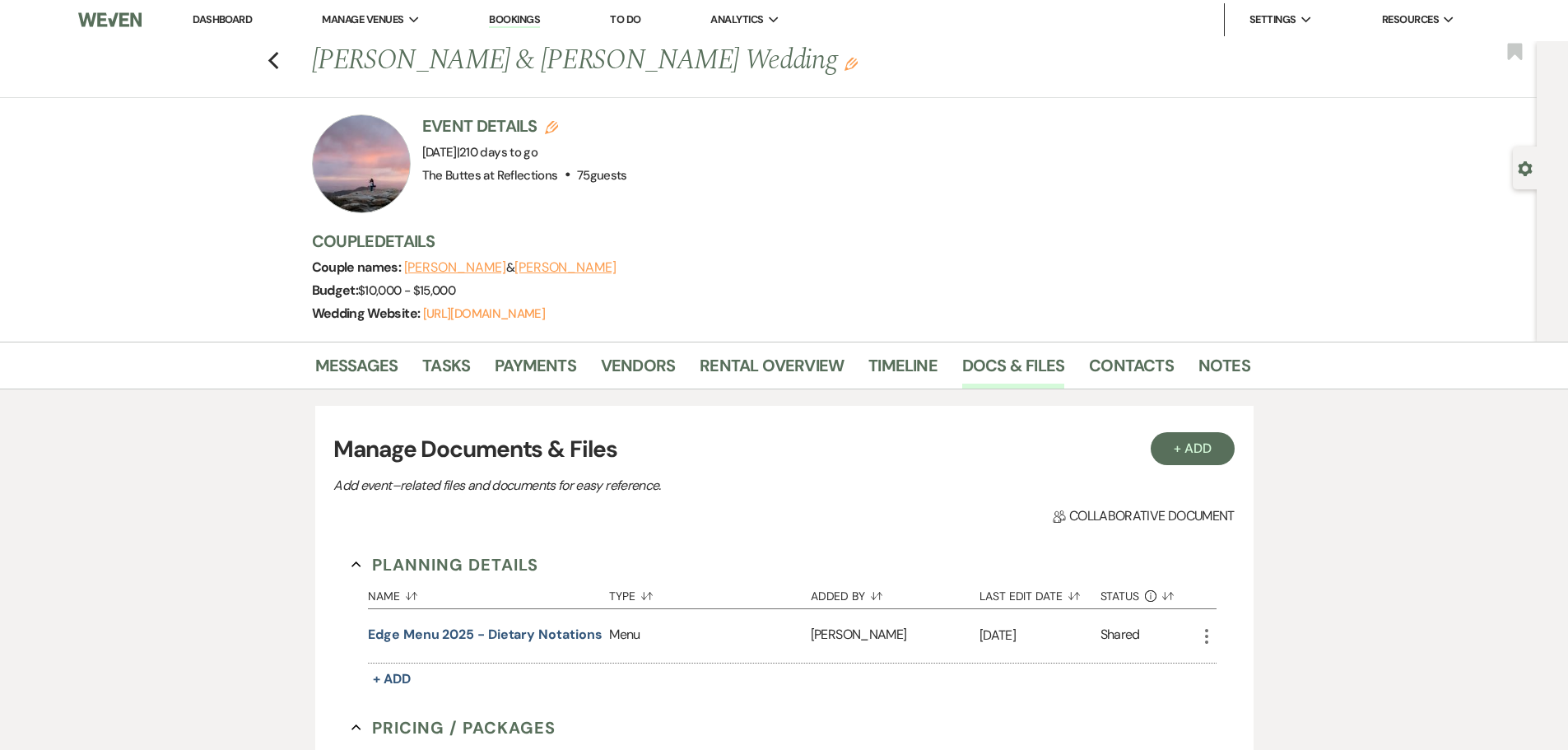
scroll to position [0, 0]
click at [383, 369] on link "Messages" at bounding box center [357, 372] width 83 height 36
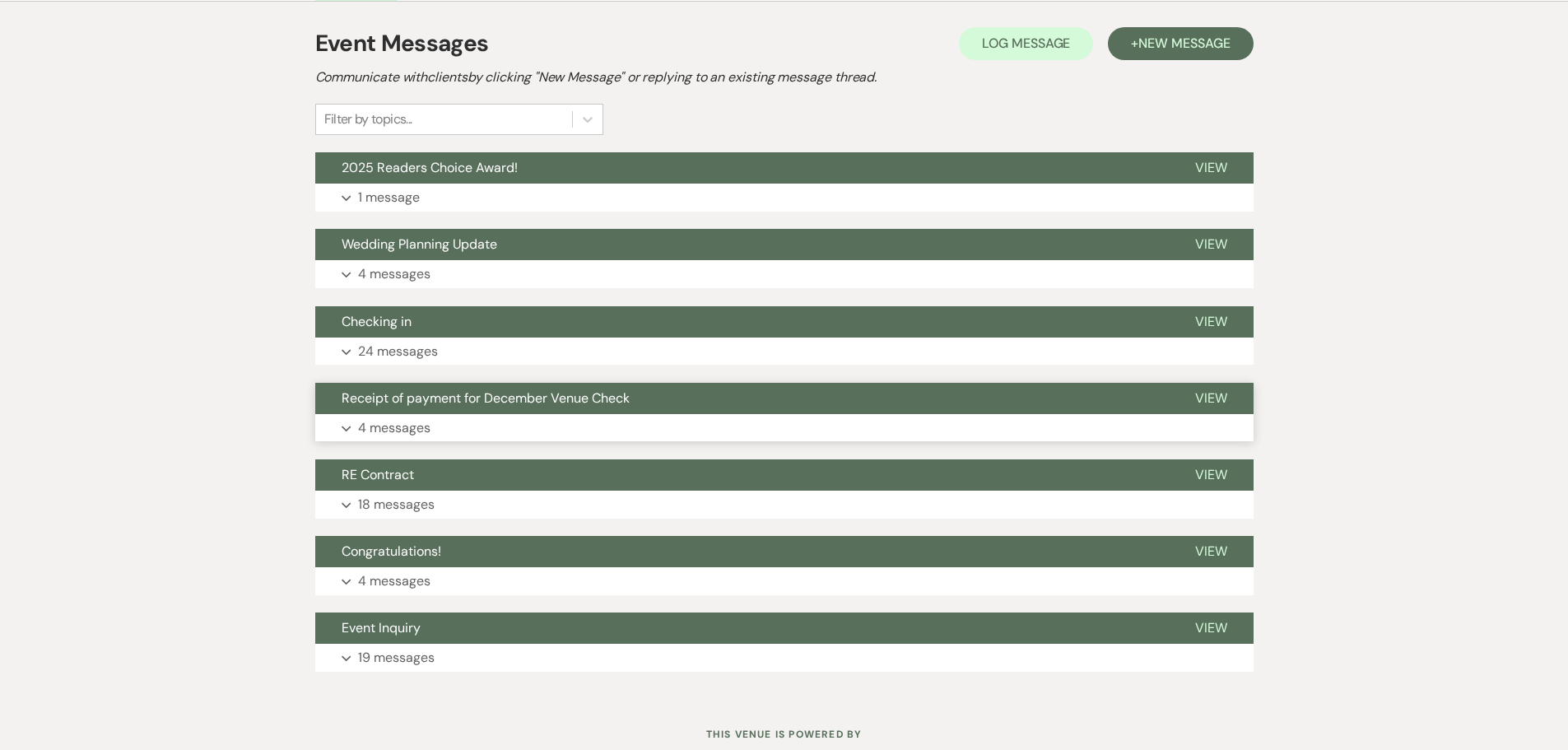
scroll to position [360, 0]
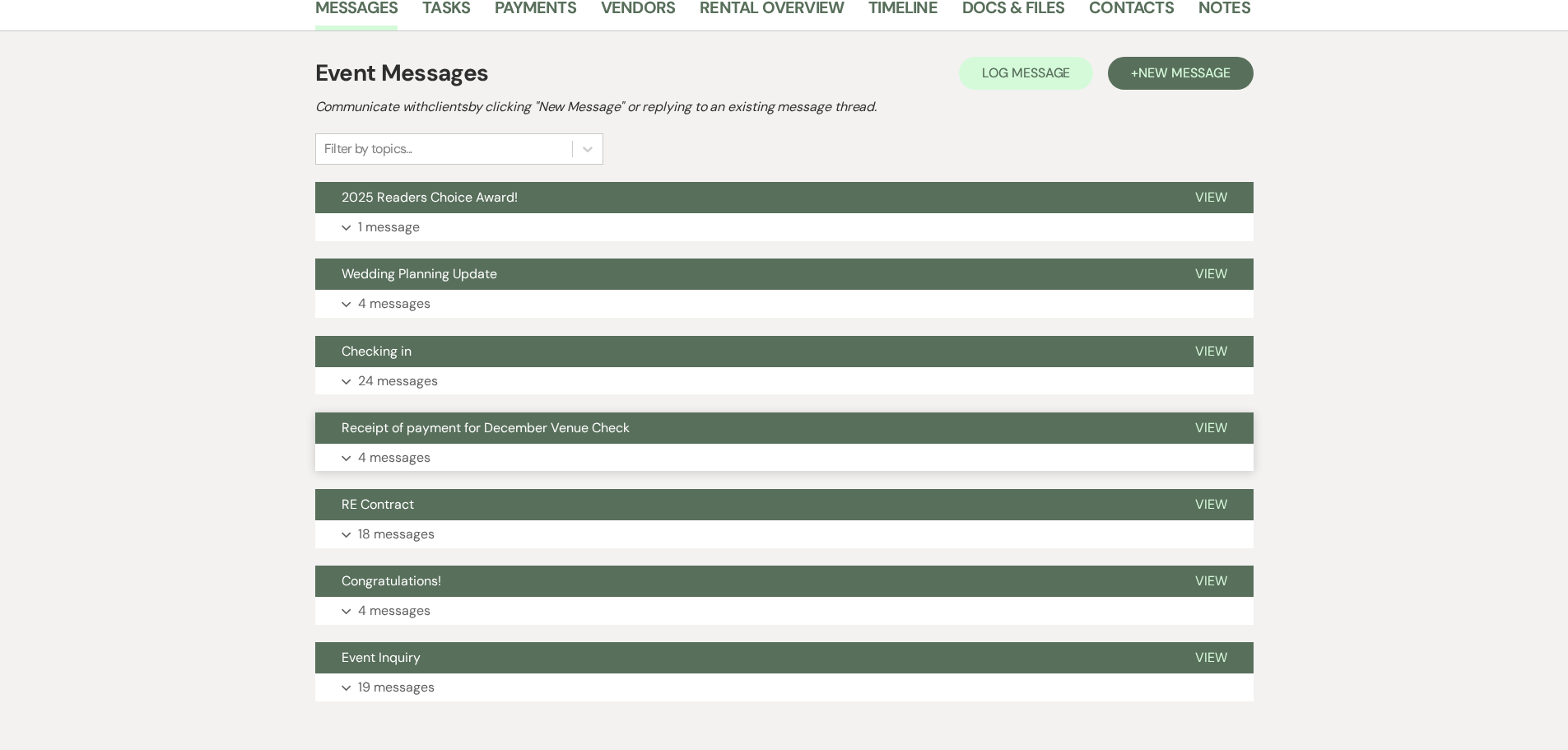
click at [413, 453] on p "4 messages" at bounding box center [395, 459] width 73 height 22
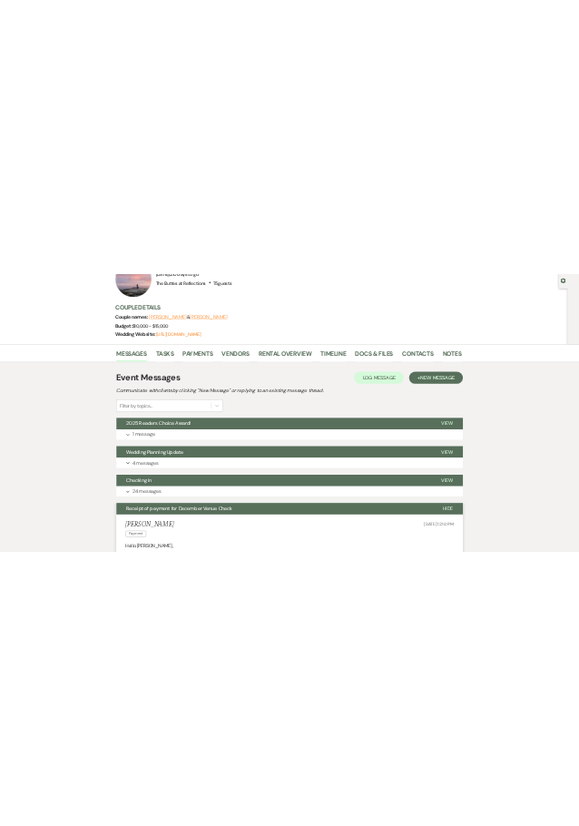
scroll to position [0, 0]
